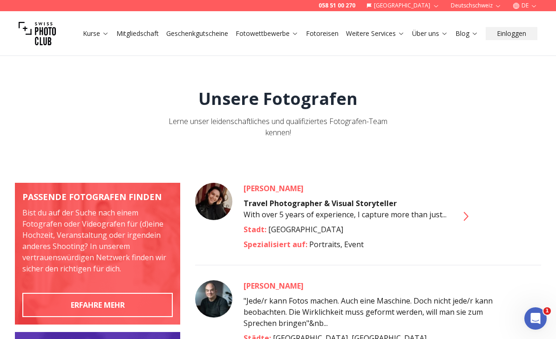
click at [139, 34] on link "Mitgliedschaft" at bounding box center [137, 33] width 42 height 9
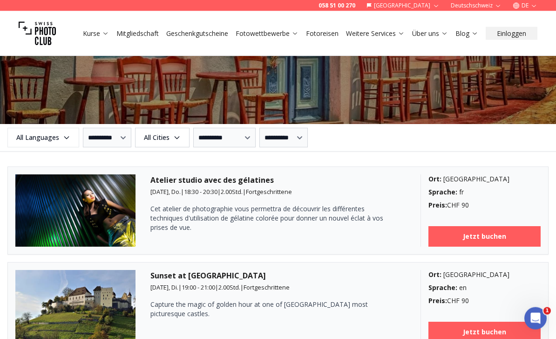
scroll to position [1081, 0]
click at [115, 133] on select "**********" at bounding box center [107, 138] width 48 height 20
click at [176, 139] on span "All Cities" at bounding box center [162, 137] width 52 height 17
click at [232, 136] on select "**********" at bounding box center [224, 138] width 62 height 20
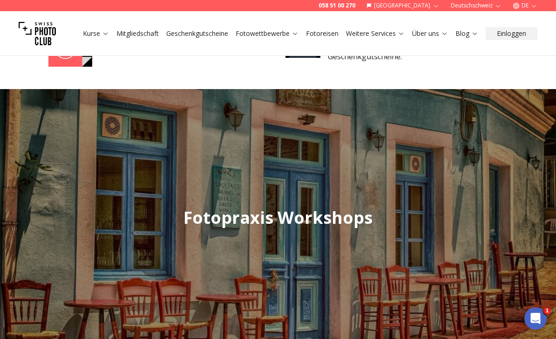
scroll to position [852, 0]
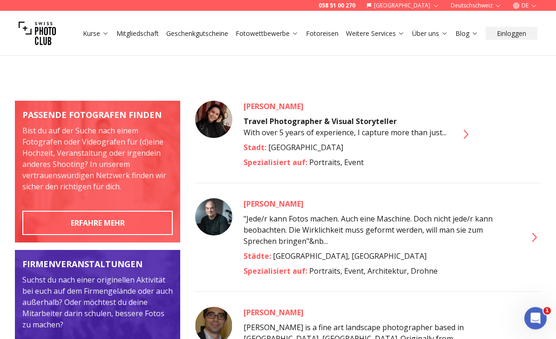
scroll to position [82, 0]
click at [537, 238] on icon at bounding box center [533, 237] width 15 height 15
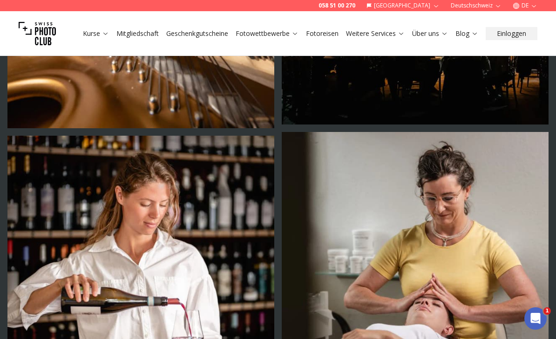
scroll to position [2032, 0]
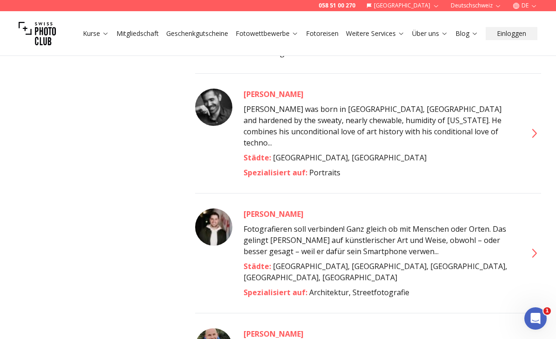
scroll to position [792, 0]
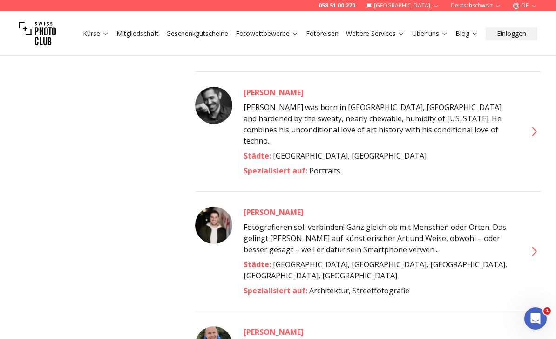
click at [539, 244] on icon at bounding box center [533, 251] width 15 height 15
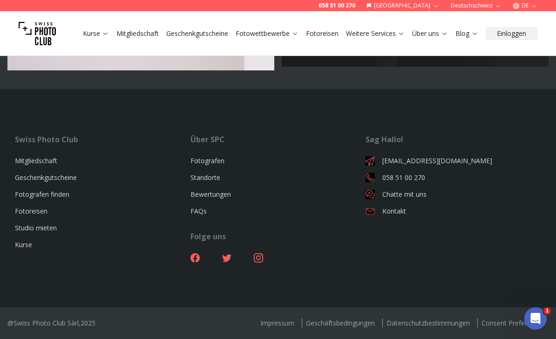
scroll to position [3421, 0]
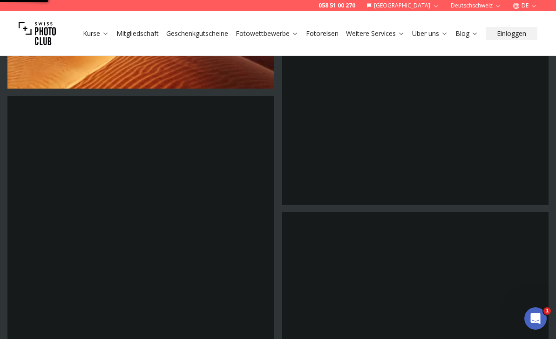
scroll to position [717, 0]
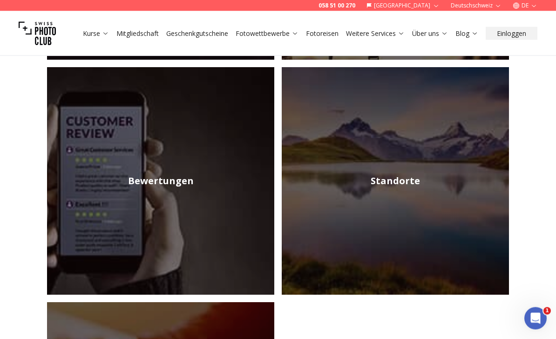
scroll to position [349, 0]
